Goal: Navigation & Orientation: Go to known website

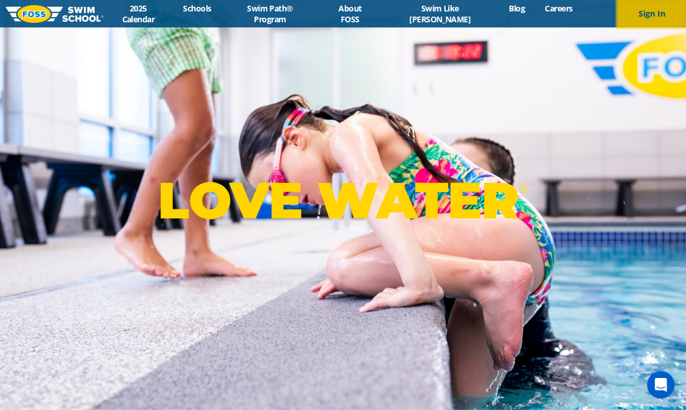
click at [640, 17] on button "Sign In" at bounding box center [652, 13] width 69 height 27
